Goal: Information Seeking & Learning: Learn about a topic

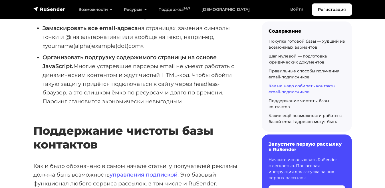
scroll to position [3364, 0]
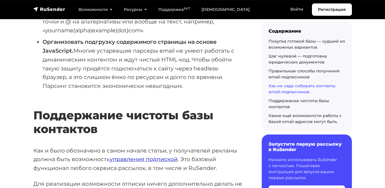
click at [121, 155] on link "управления подпиской" at bounding box center [144, 158] width 68 height 7
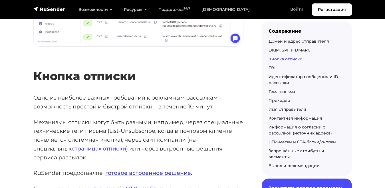
scroll to position [1048, 0]
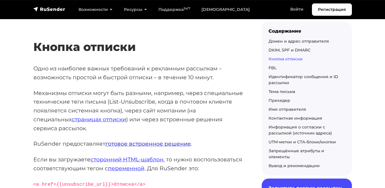
click at [132, 140] on link "готовое встроенное решение" at bounding box center [148, 143] width 86 height 7
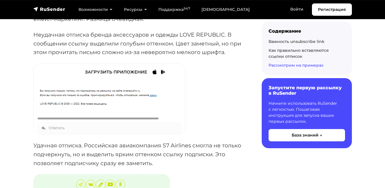
scroll to position [652, 0]
